Goal: Information Seeking & Learning: Learn about a topic

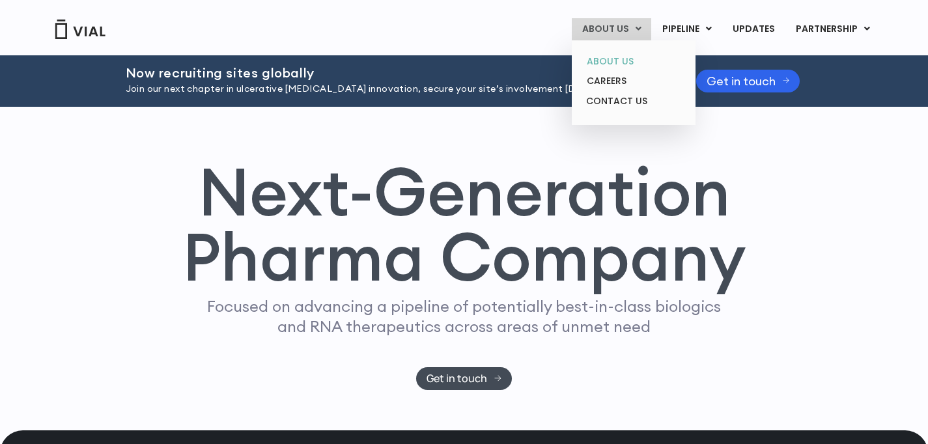
click at [611, 64] on link "ABOUT US" at bounding box center [633, 61] width 114 height 20
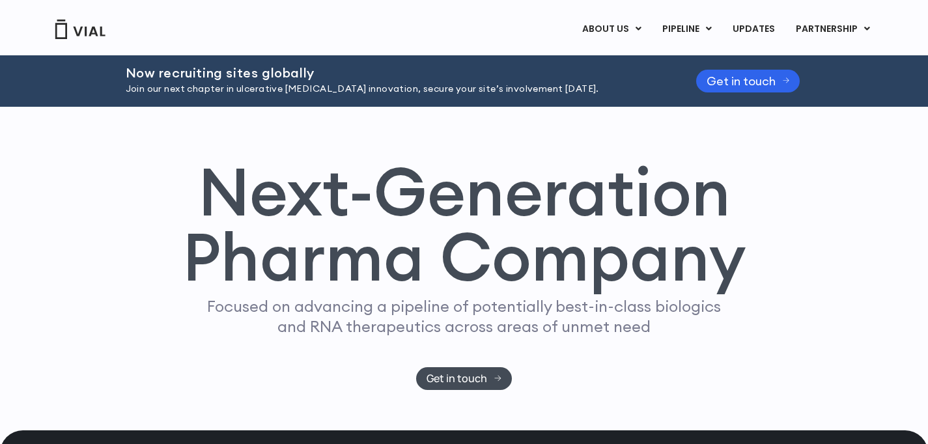
scroll to position [5, 0]
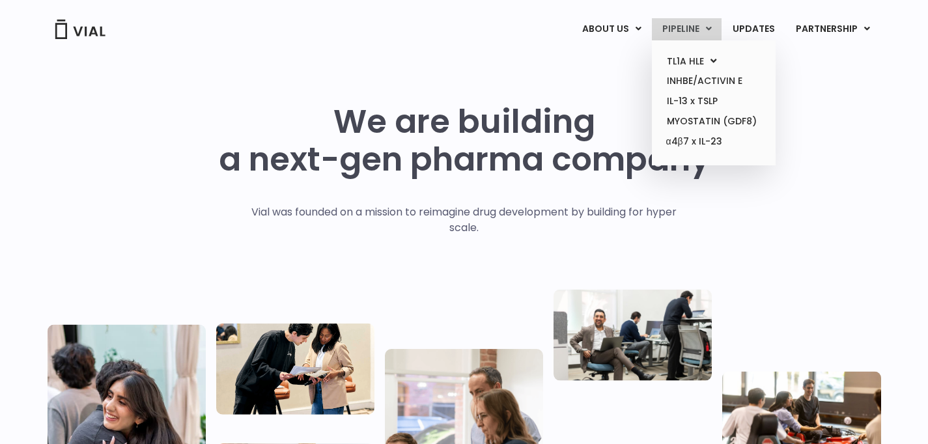
click at [708, 28] on icon at bounding box center [709, 28] width 6 height 9
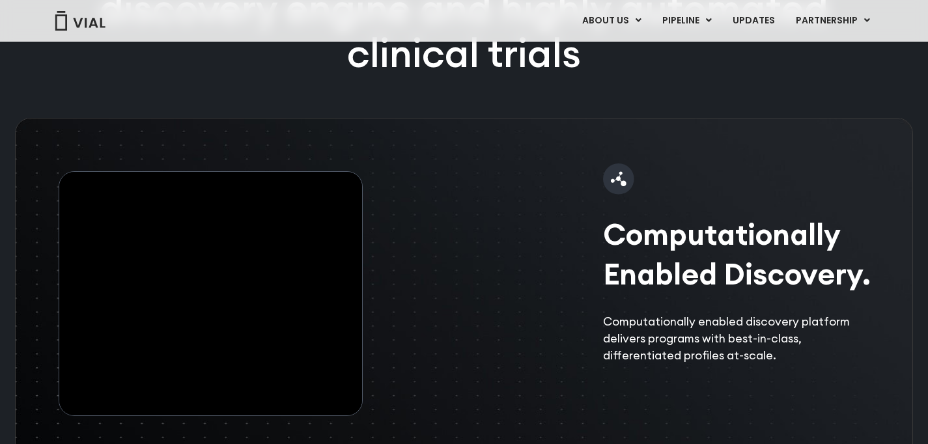
scroll to position [2418, 0]
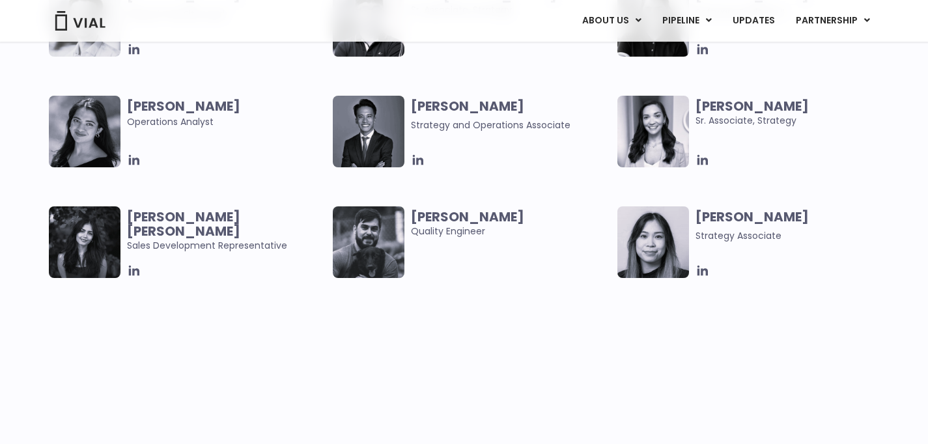
scroll to position [2566, 0]
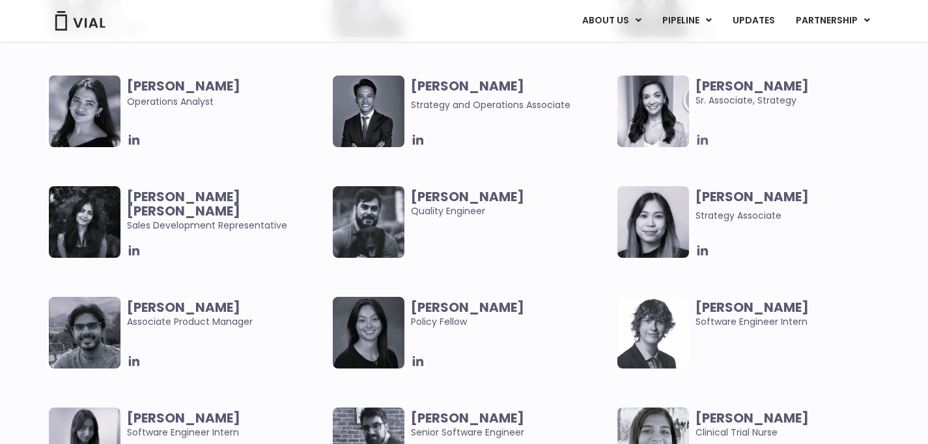
click at [706, 138] on icon at bounding box center [702, 140] width 10 height 10
click at [412, 356] on icon at bounding box center [418, 361] width 14 height 14
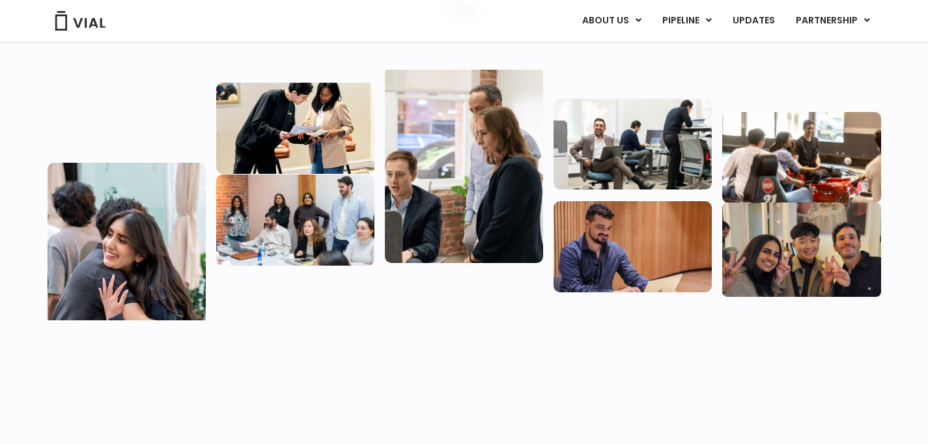
scroll to position [0, 0]
